Goal: Browse casually

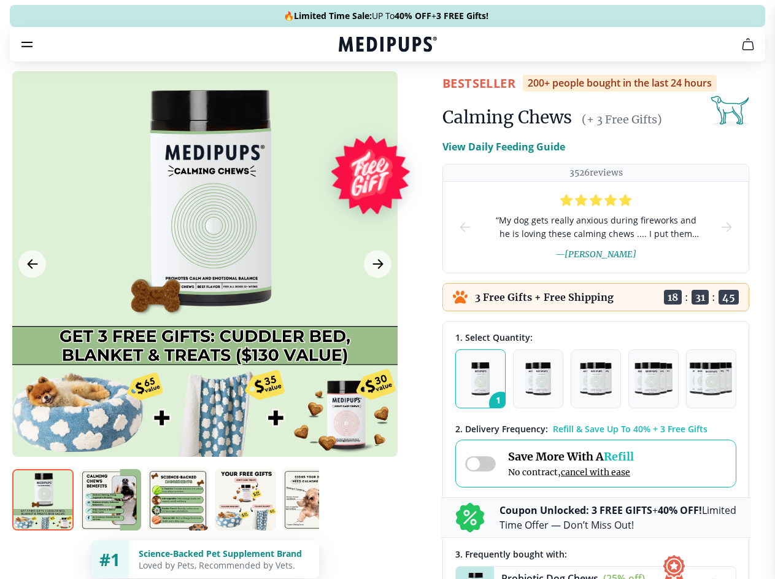
click at [353, 98] on span "Supplements" at bounding box center [383, 104] width 61 height 12
click at [415, 97] on icon "button" at bounding box center [422, 104] width 15 height 15
click at [741, 52] on icon "cart" at bounding box center [748, 44] width 15 height 15
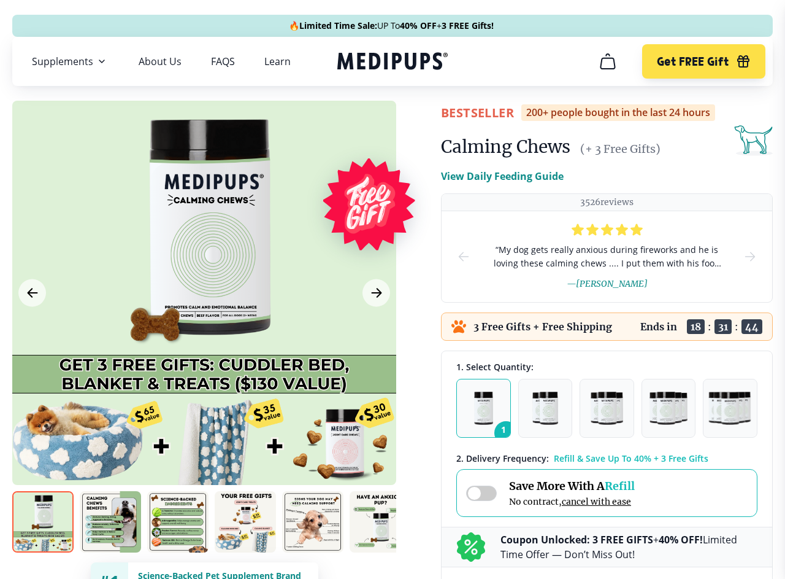
click at [738, 61] on icon "button" at bounding box center [743, 63] width 11 height 8
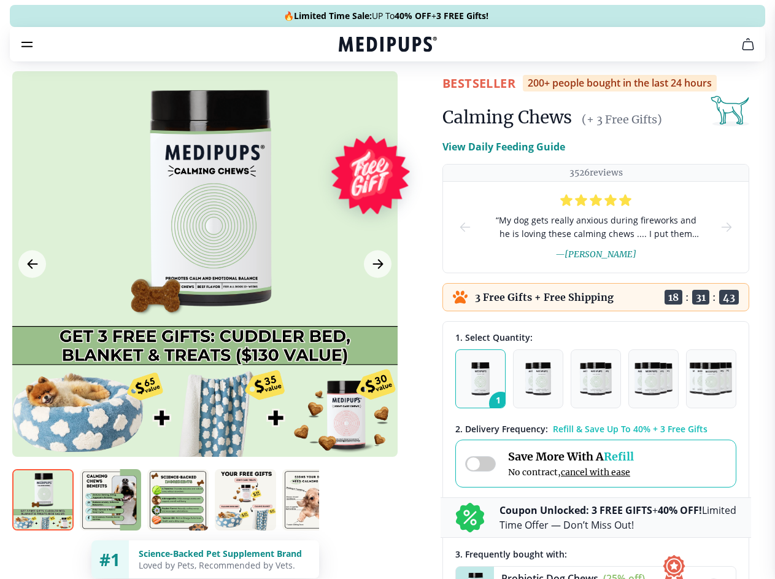
click at [204, 293] on div at bounding box center [204, 263] width 385 height 385
click at [32, 293] on div at bounding box center [387, 289] width 775 height 579
click at [376, 293] on div at bounding box center [387, 289] width 775 height 579
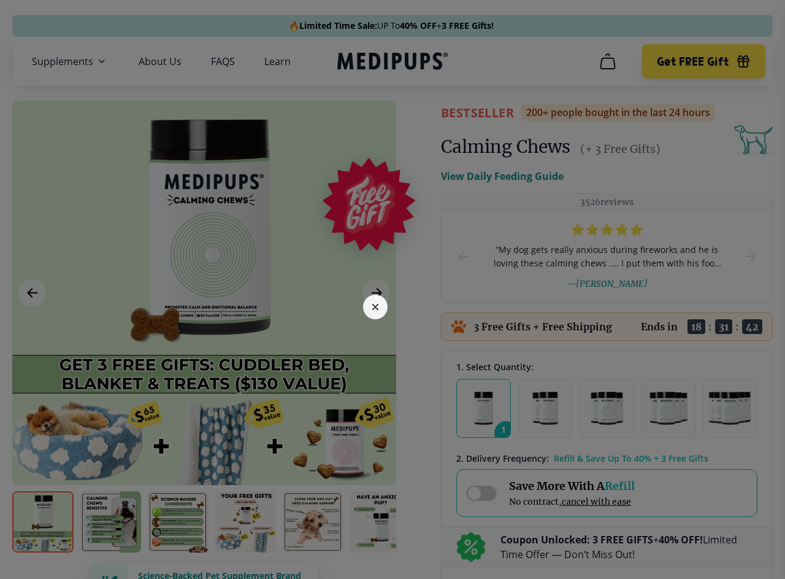
click at [43, 522] on div at bounding box center [392, 289] width 785 height 579
